Goal: Find contact information: Obtain details needed to contact an individual or organization

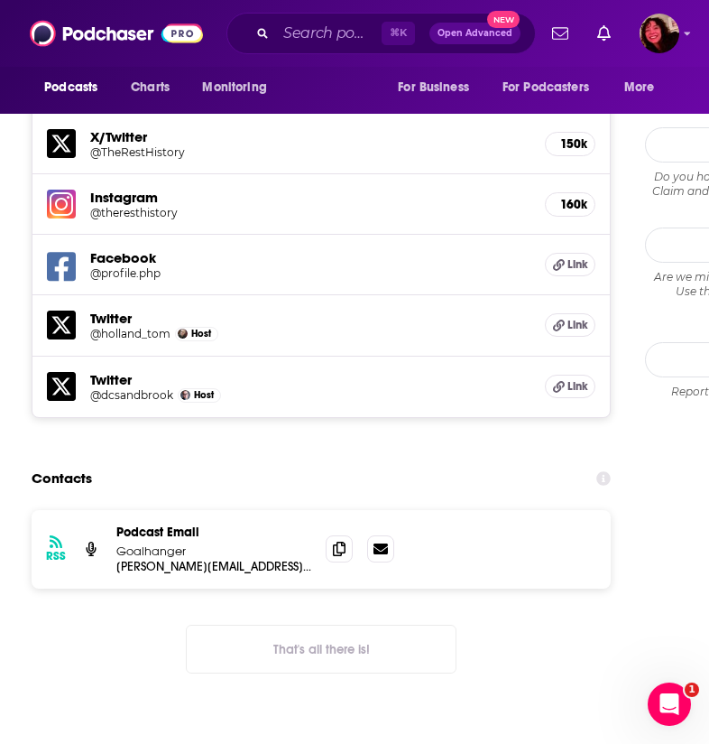
scroll to position [1720, 0]
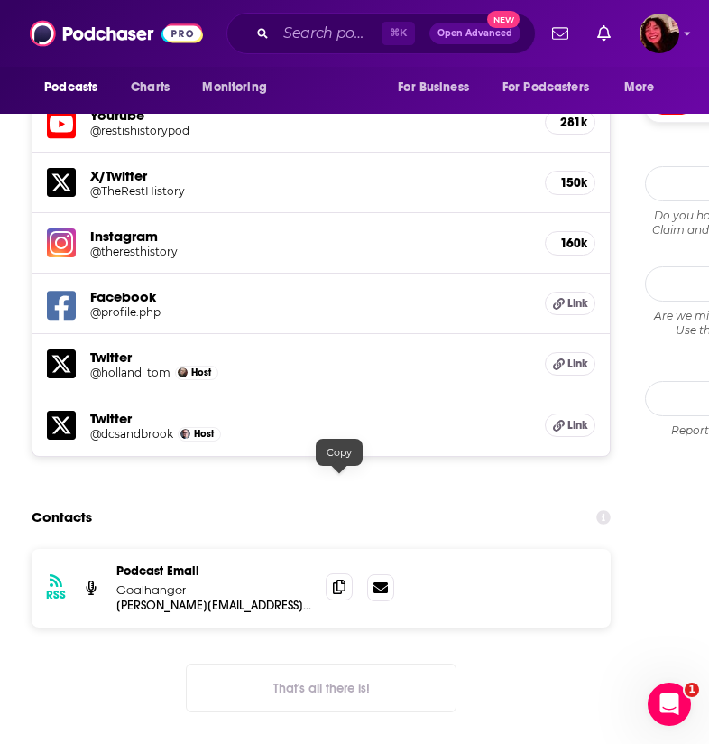
click at [345, 579] on icon at bounding box center [339, 586] width 13 height 14
click at [507, 560] on div "RSS Podcast Email Goalhanger [PERSON_NAME][EMAIL_ADDRESS][DOMAIN_NAME] [PERSON_…" at bounding box center [321, 645] width 579 height 192
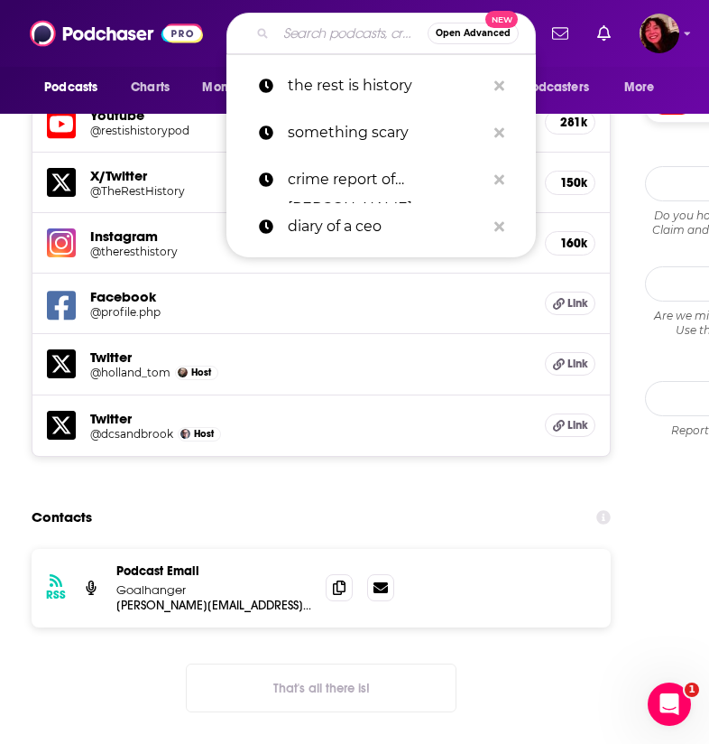
click at [303, 42] on input "Search podcasts, credits, & more..." at bounding box center [352, 33] width 152 height 29
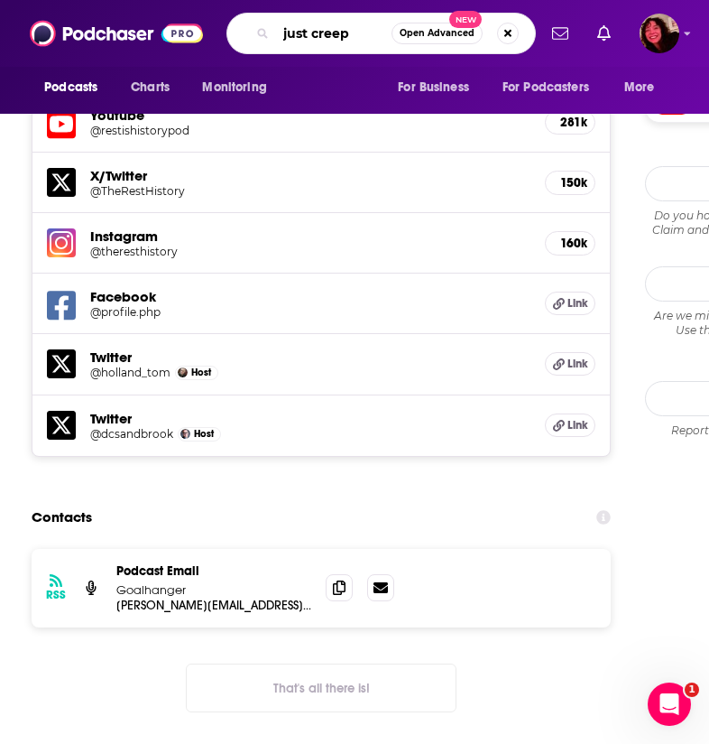
type input "just creepy"
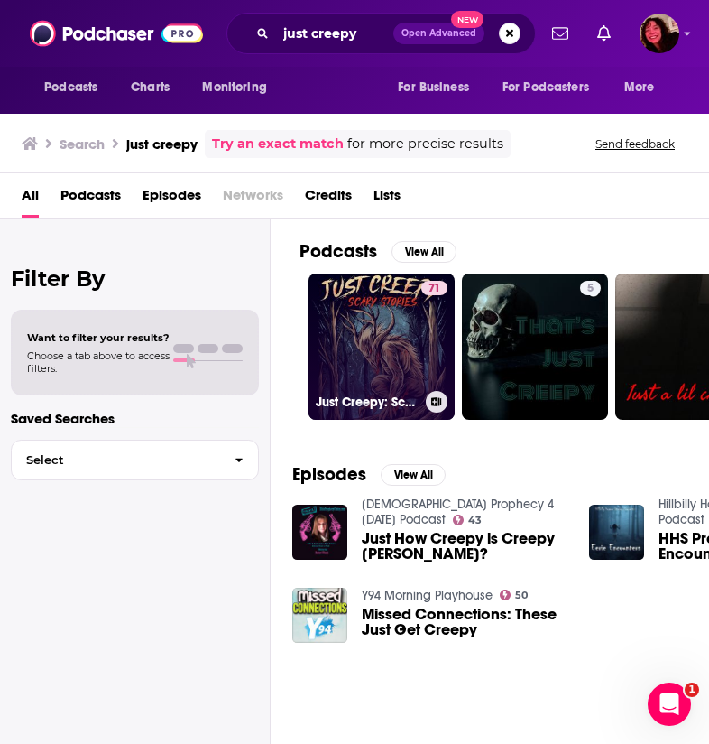
click at [401, 353] on link "71 Just Creepy: Scary Stories" at bounding box center [382, 346] width 146 height 146
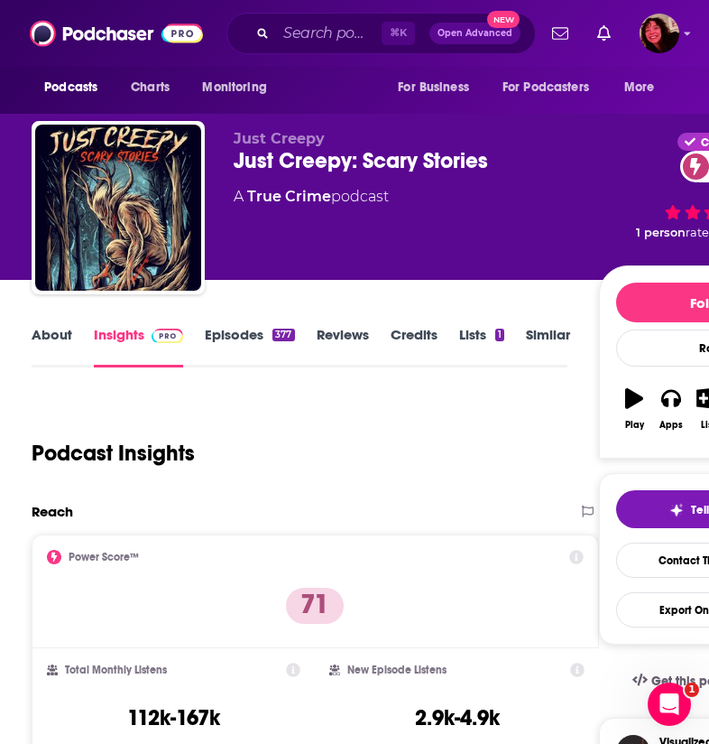
click at [60, 338] on link "About" at bounding box center [52, 347] width 41 height 42
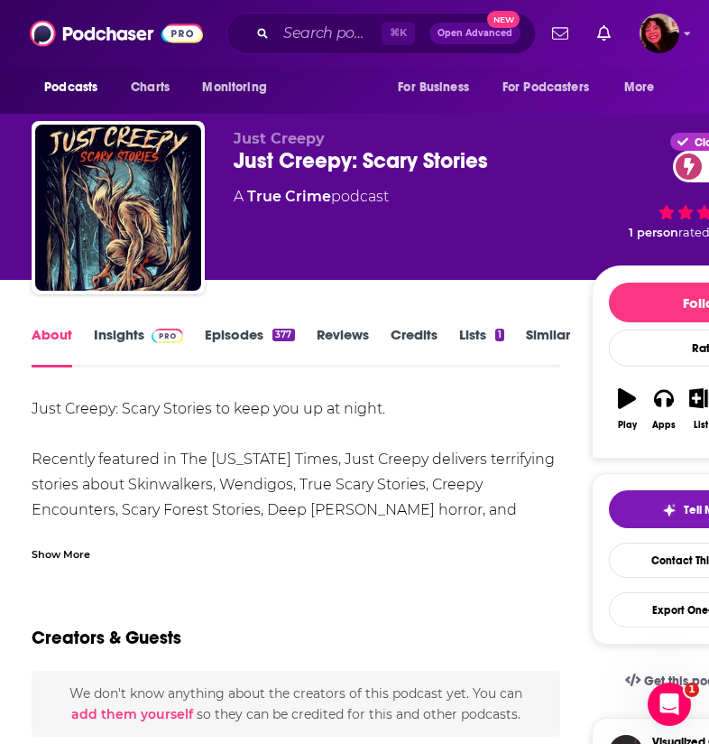
click at [276, 408] on div "Just Creepy: Scary Stories to keep you up at night. Recently featured in The [U…" at bounding box center [296, 522] width 529 height 253
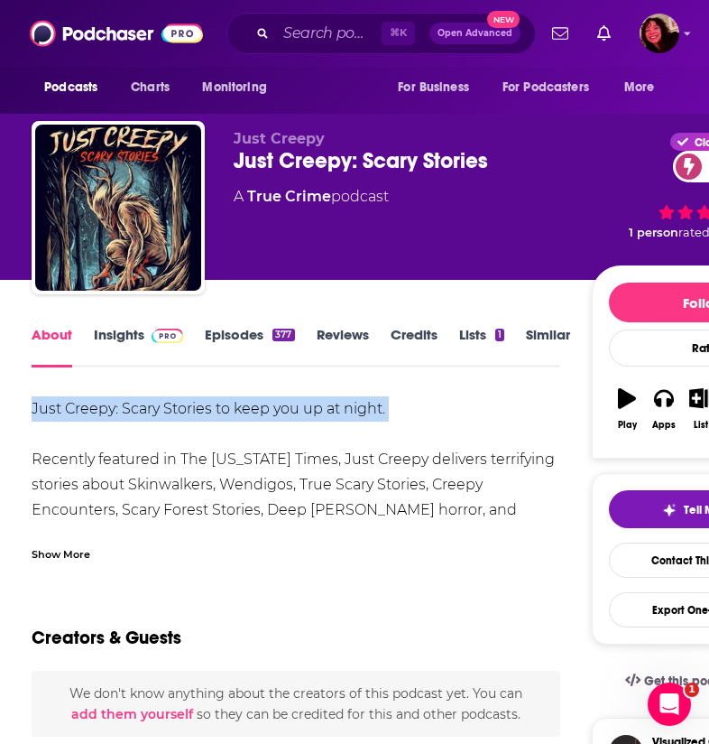
click at [276, 408] on div "Just Creepy: Scary Stories to keep you up at night. Recently featured in The [U…" at bounding box center [296, 522] width 529 height 253
copy div "Just Creepy: Scary Stories to keep you up at night."
click at [134, 338] on link "Insights" at bounding box center [138, 347] width 89 height 42
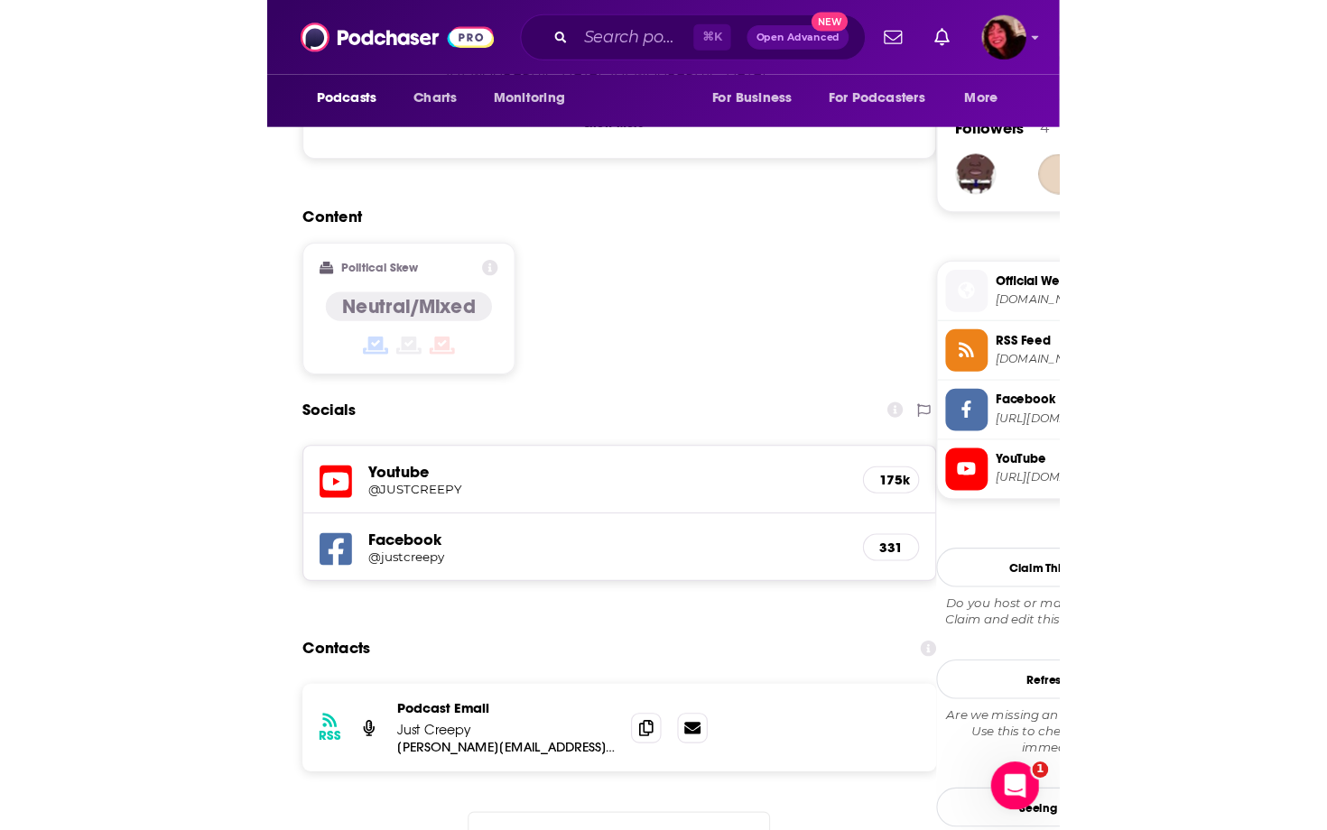
scroll to position [1469, 0]
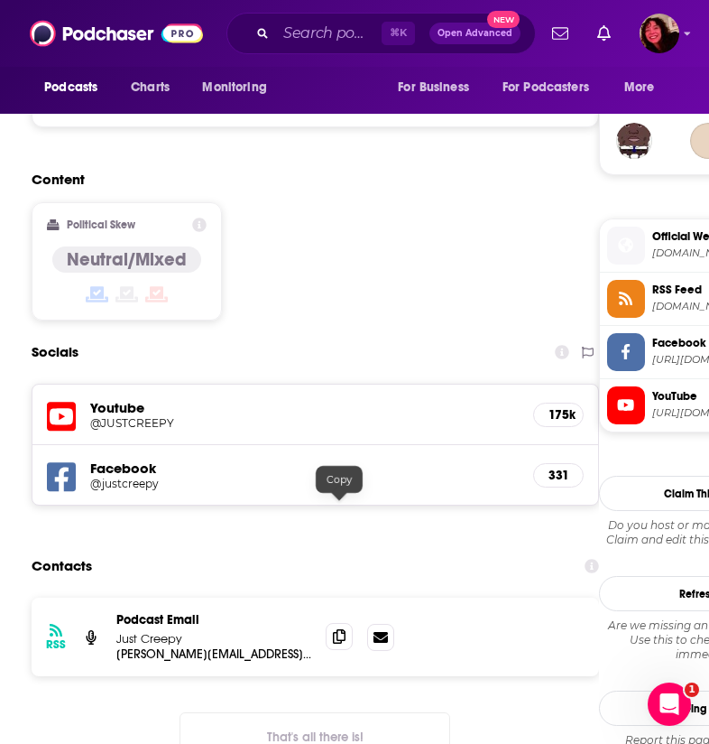
click at [344, 629] on icon at bounding box center [339, 636] width 13 height 14
